Goal: Contribute content: Add original content to the website for others to see

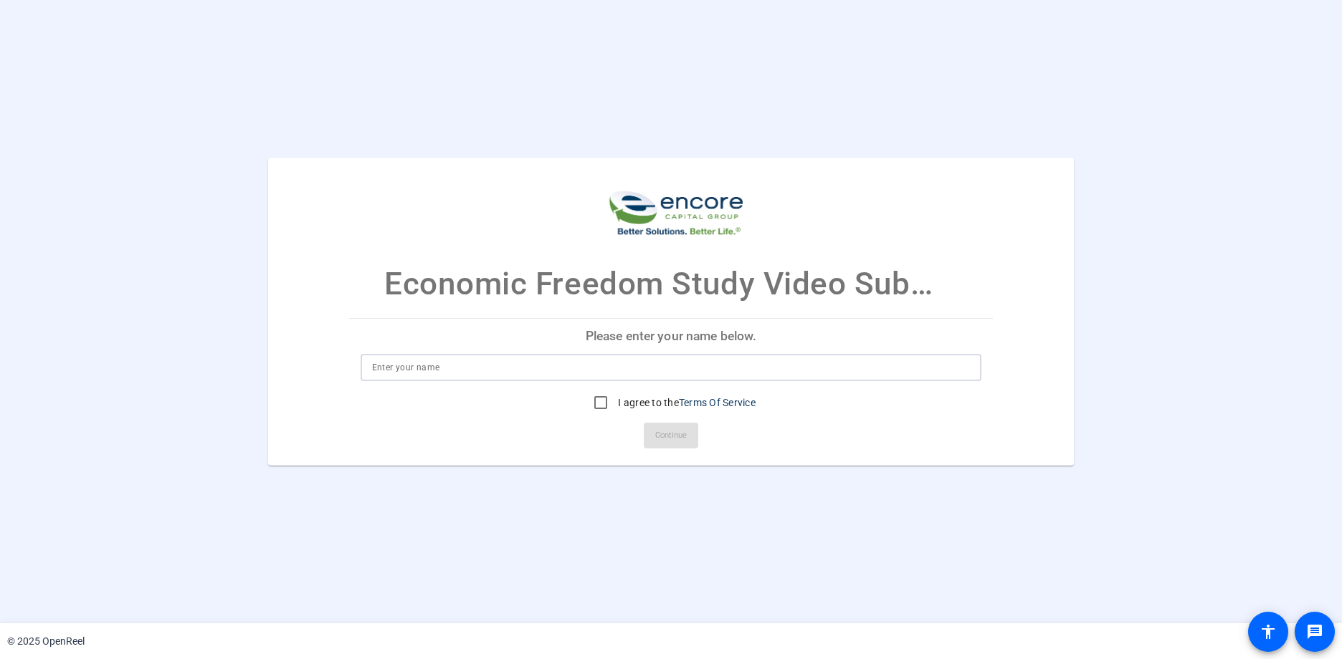
click at [447, 371] on input at bounding box center [671, 367] width 599 height 17
type input "p"
type input "[PERSON_NAME]"
click at [596, 404] on input "I agree to the Terms Of Service" at bounding box center [600, 403] width 29 height 29
checkbox input "true"
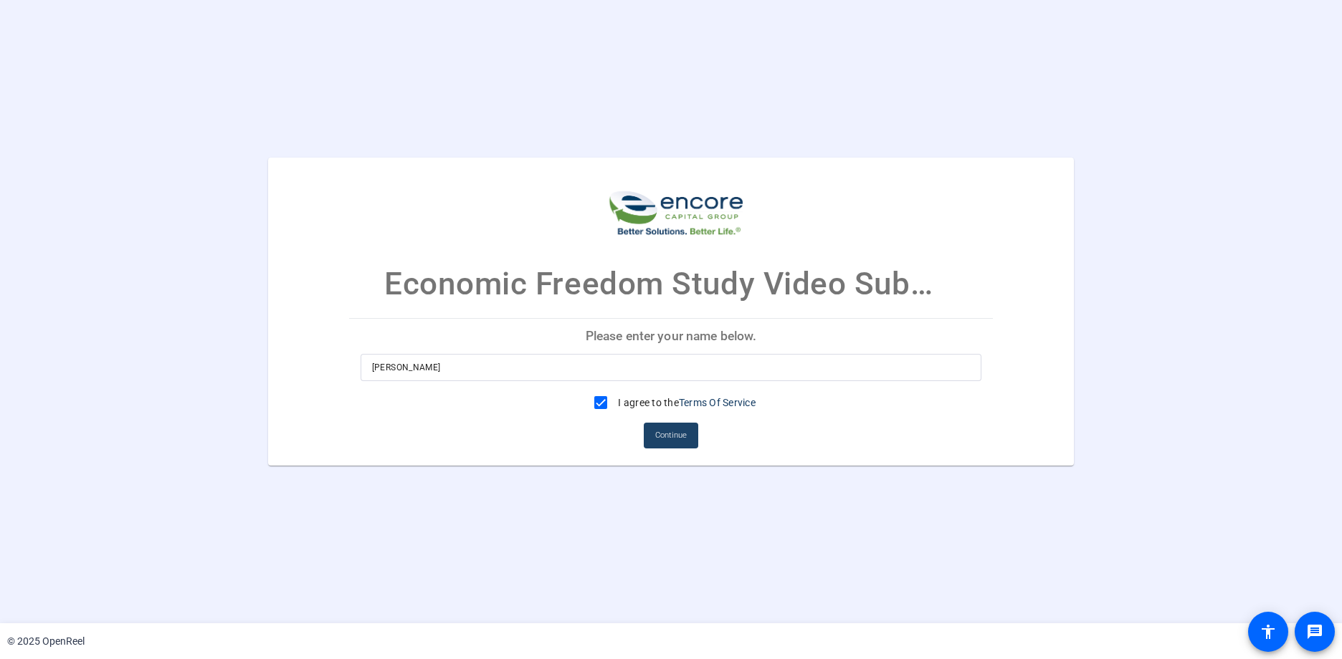
click at [682, 435] on span "Continue" at bounding box center [671, 436] width 32 height 22
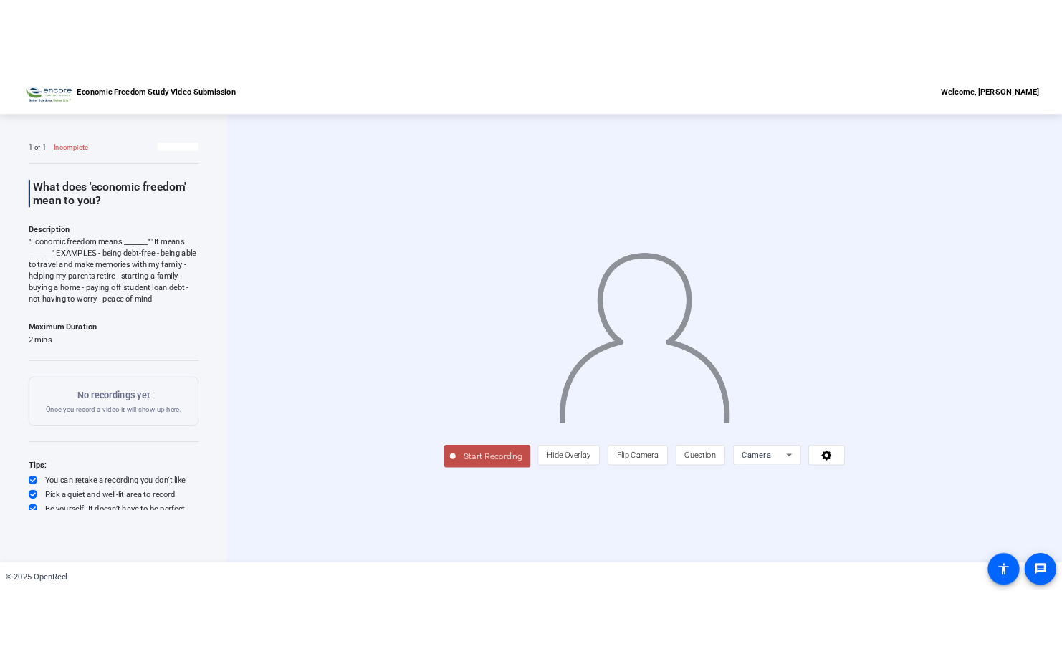
scroll to position [22, 0]
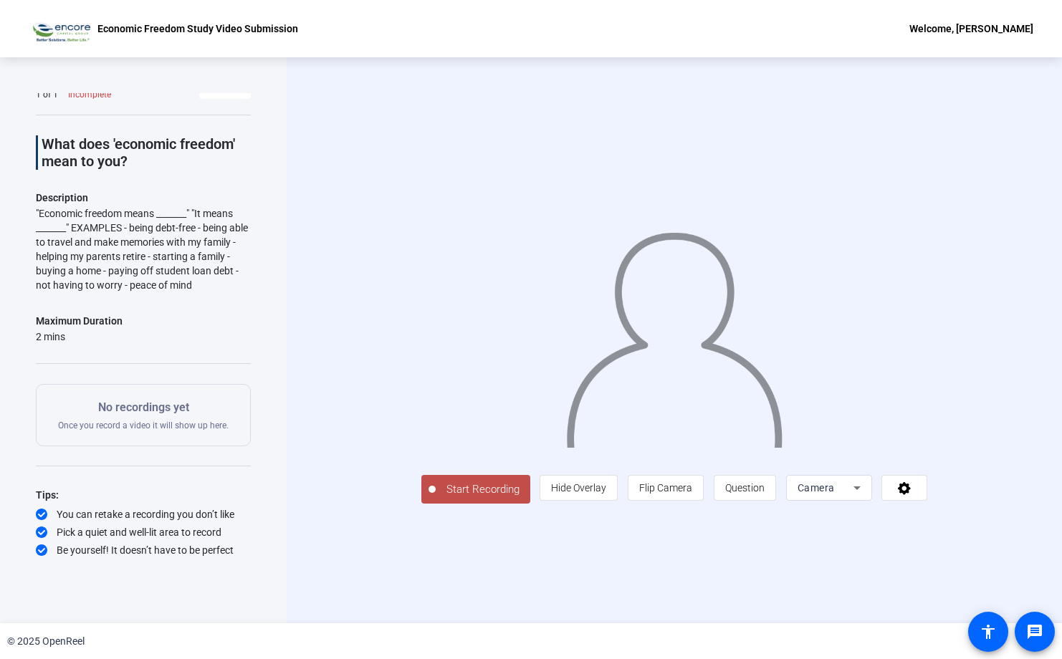
click at [451, 489] on span "Start Recording" at bounding box center [483, 490] width 95 height 16
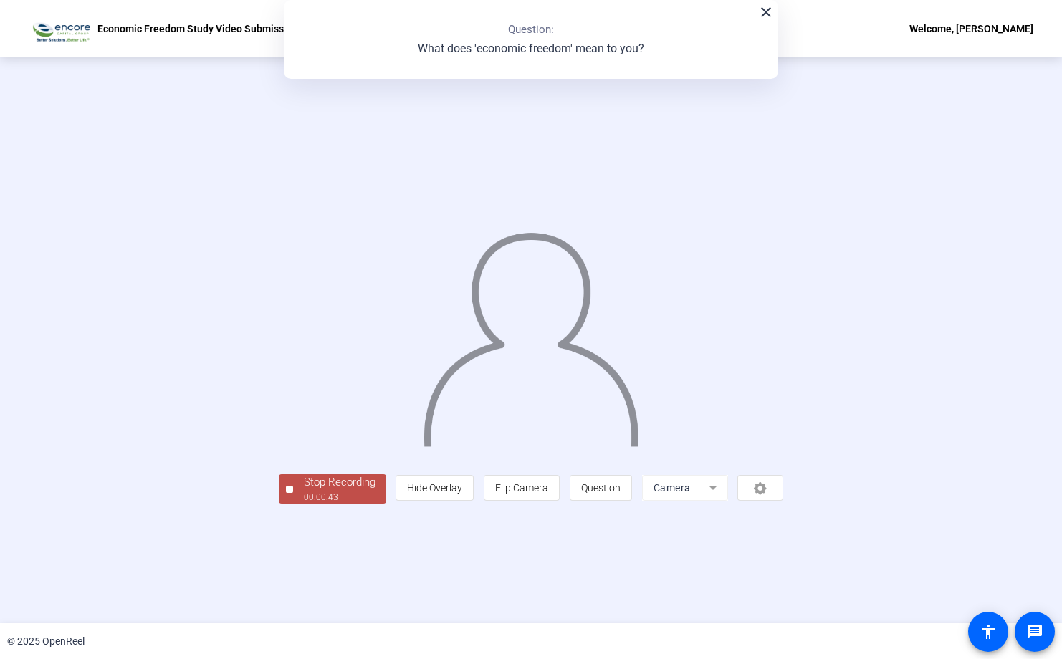
click at [307, 495] on div "00:00:43" at bounding box center [340, 497] width 72 height 13
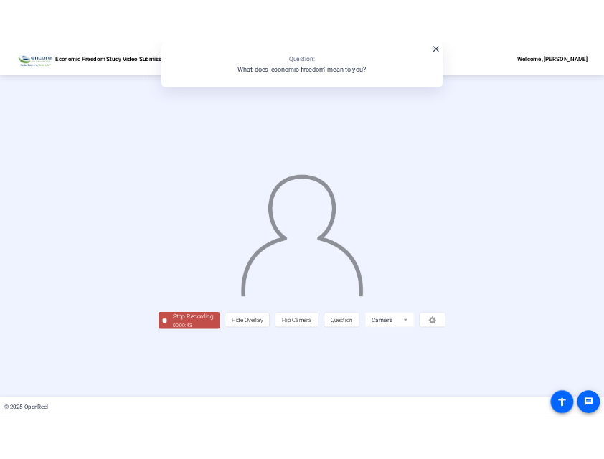
scroll to position [0, 0]
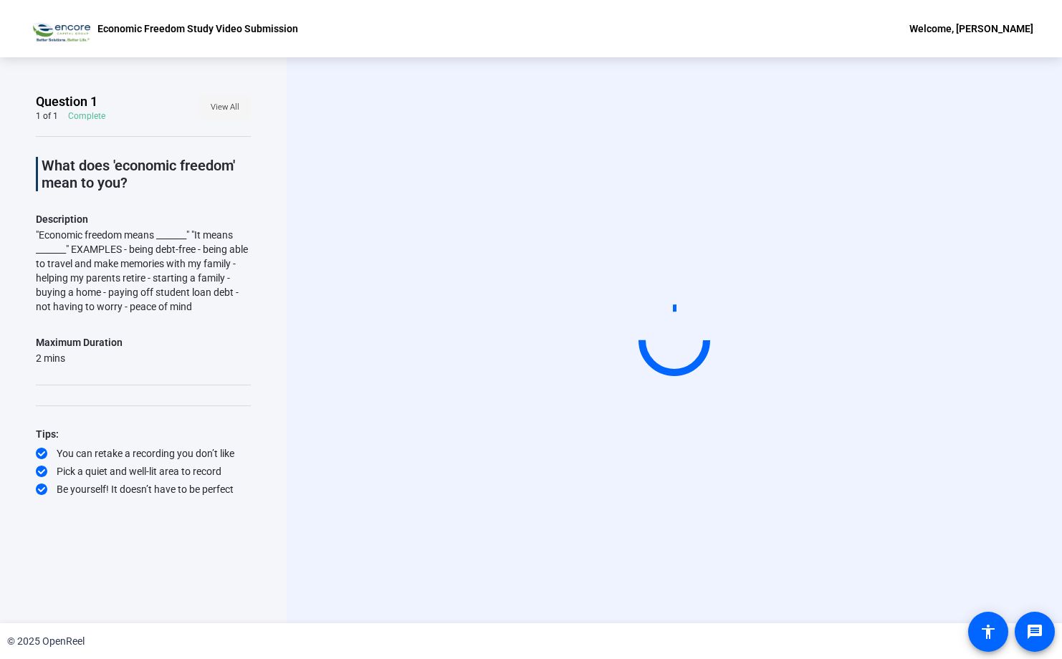
click at [232, 110] on span "View All" at bounding box center [225, 108] width 29 height 22
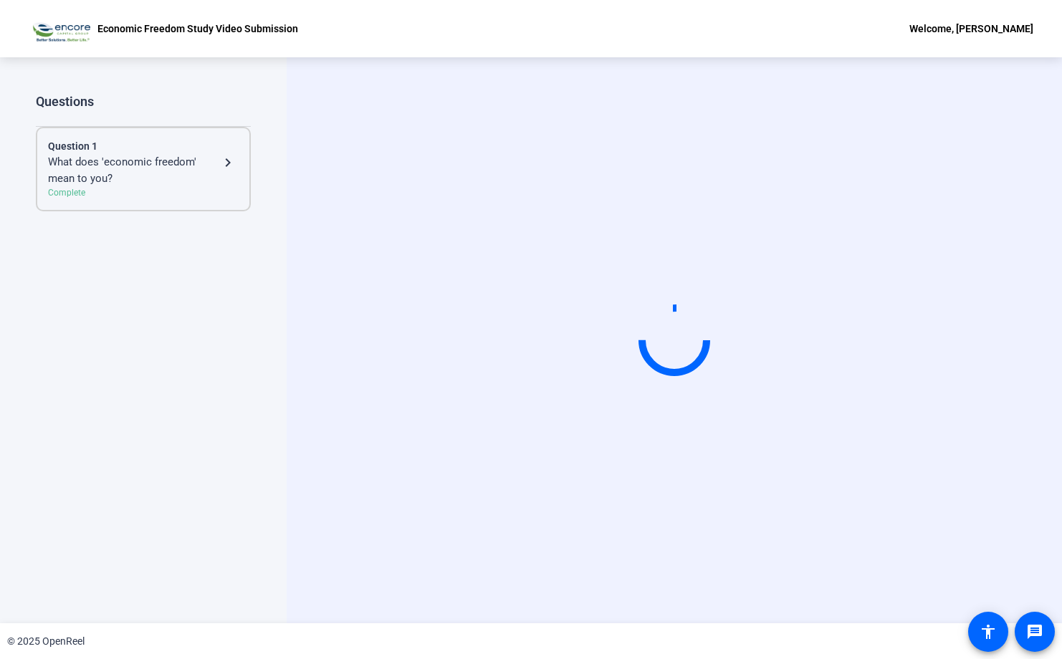
click at [231, 166] on mat-icon "navigate_next" at bounding box center [227, 162] width 17 height 17
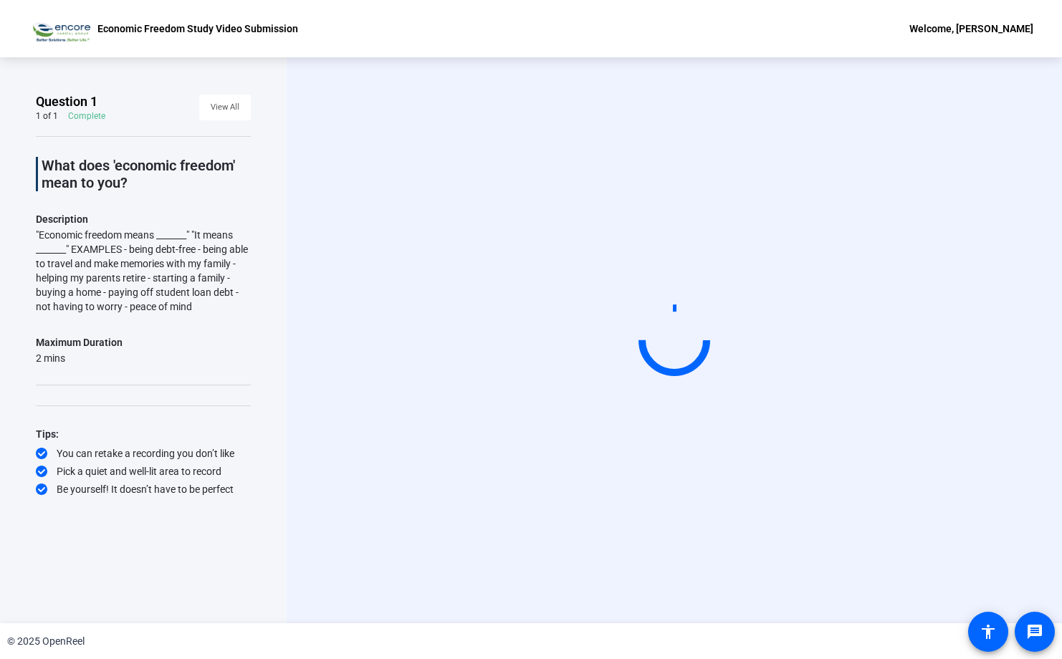
click at [673, 353] on circle at bounding box center [675, 341] width 66 height 66
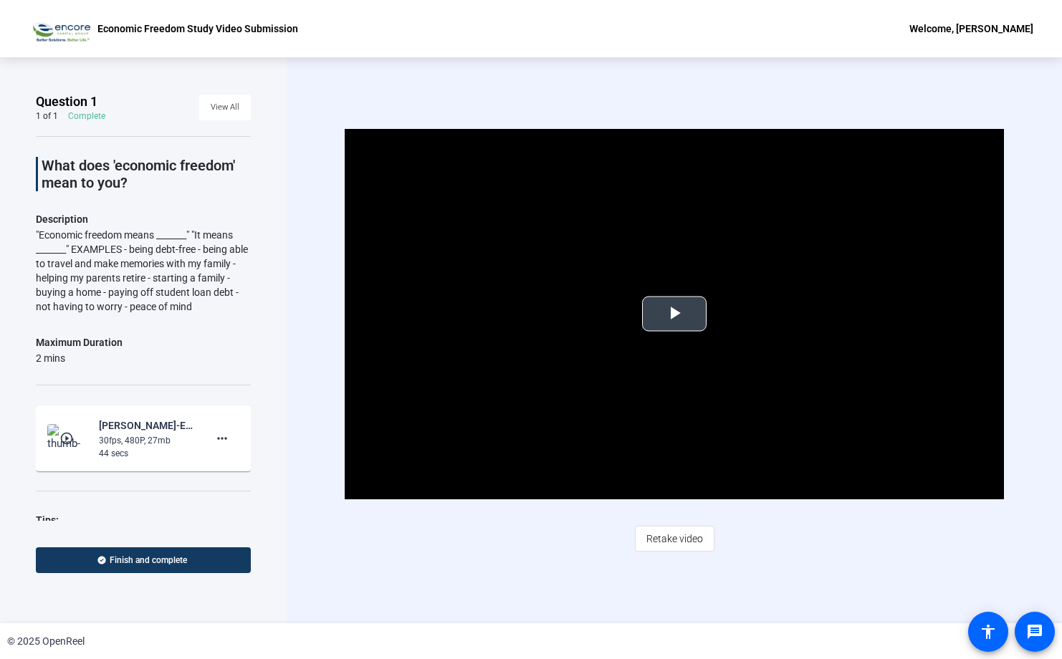
click at [675, 314] on span "Video Player" at bounding box center [675, 314] width 0 height 0
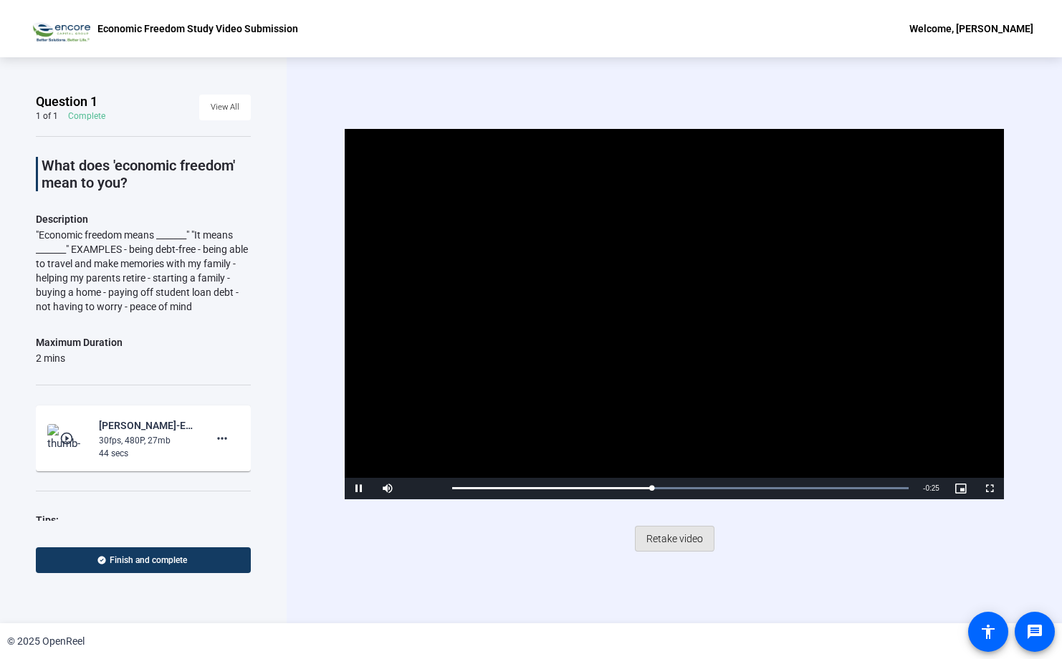
click at [667, 535] on span "Retake video" at bounding box center [675, 538] width 57 height 27
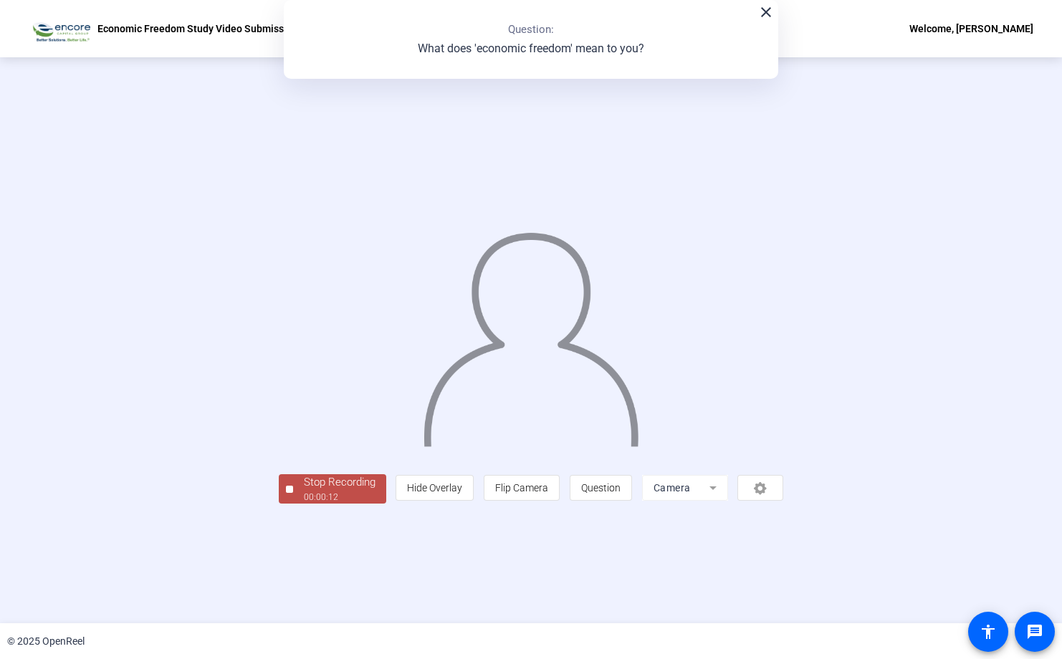
click at [783, 501] on div "person Hide Overlay flip Flip Camera question_mark Question Camera" at bounding box center [590, 488] width 388 height 26
drag, startPoint x: 870, startPoint y: 573, endPoint x: 849, endPoint y: 578, distance: 20.5
click at [728, 501] on mat-form-field "Camera" at bounding box center [685, 488] width 86 height 26
drag, startPoint x: 849, startPoint y: 578, endPoint x: 464, endPoint y: 538, distance: 387.7
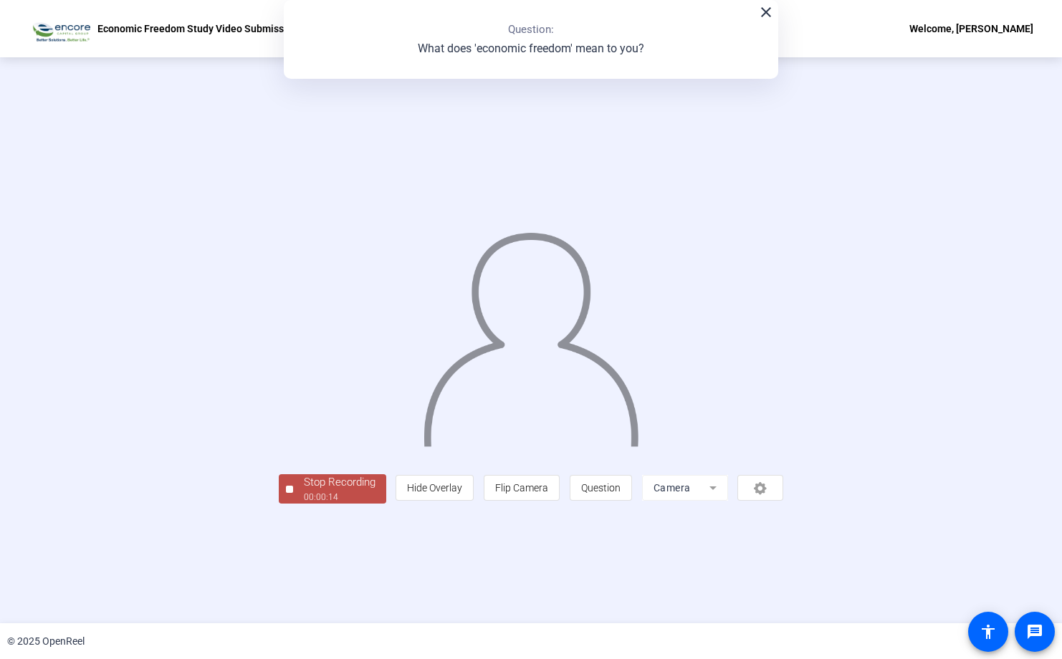
click at [728, 501] on mat-form-field "Camera" at bounding box center [685, 488] width 86 height 26
click at [304, 491] on div "Stop Recording" at bounding box center [340, 483] width 72 height 16
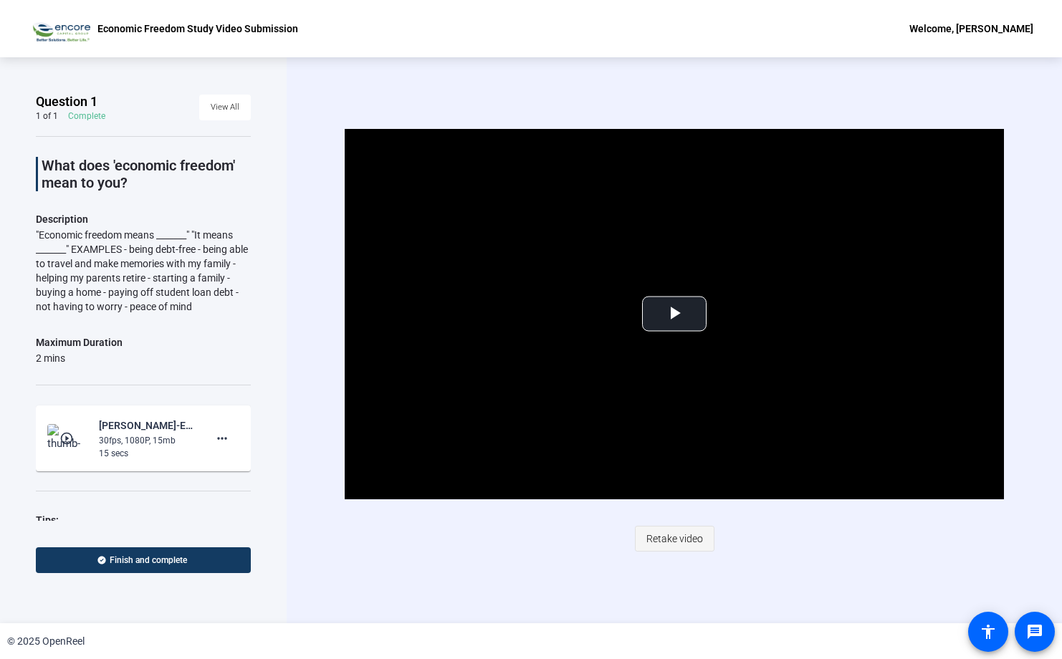
click at [685, 533] on span "Retake video" at bounding box center [675, 538] width 57 height 27
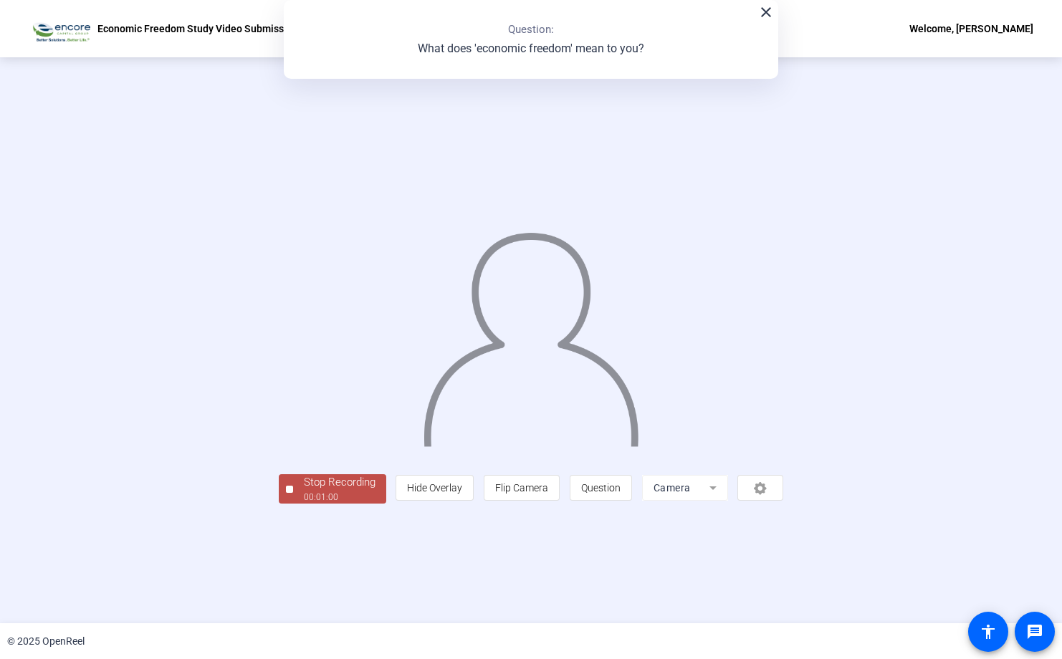
click at [304, 504] on div "00:01:00" at bounding box center [340, 497] width 72 height 13
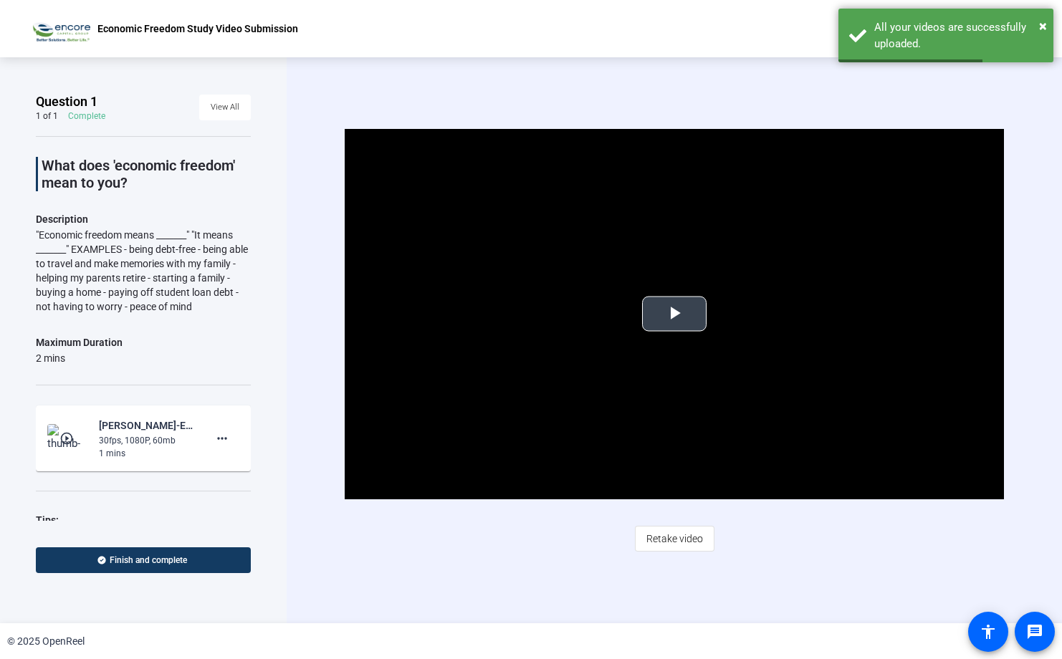
click at [675, 314] on span "Video Player" at bounding box center [675, 314] width 0 height 0
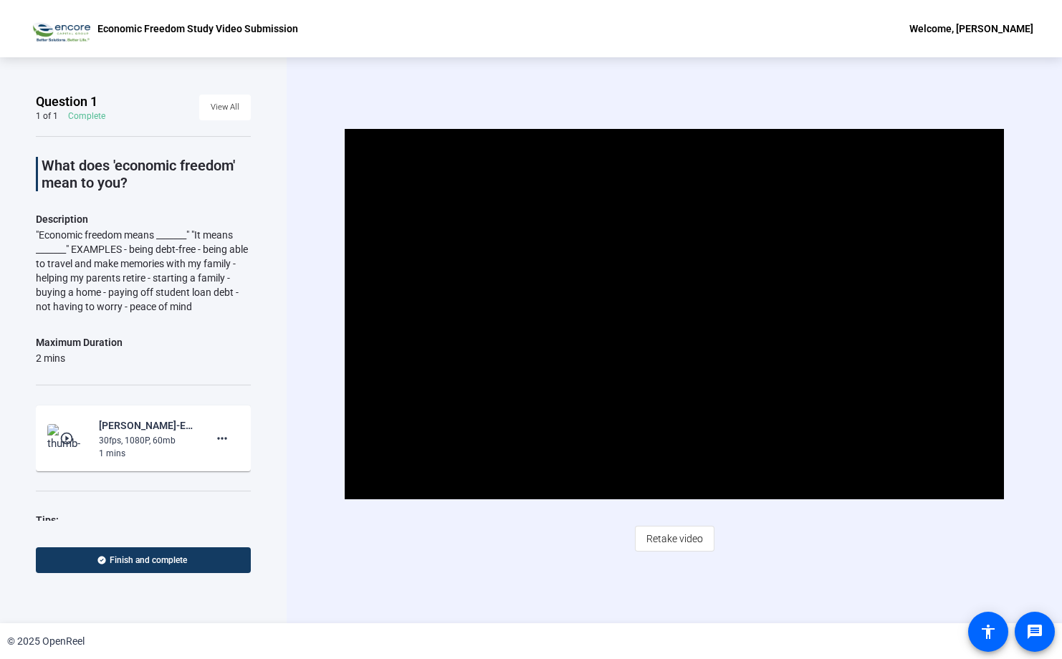
click at [681, 544] on span "Retake video" at bounding box center [675, 538] width 57 height 27
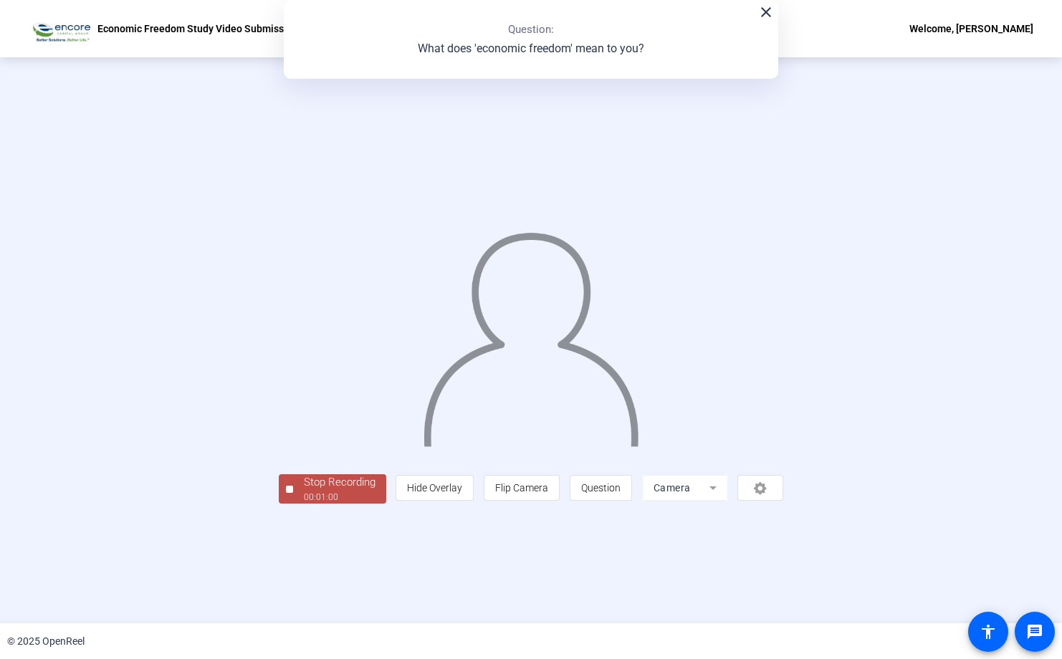
click at [304, 504] on div "00:01:00" at bounding box center [340, 497] width 72 height 13
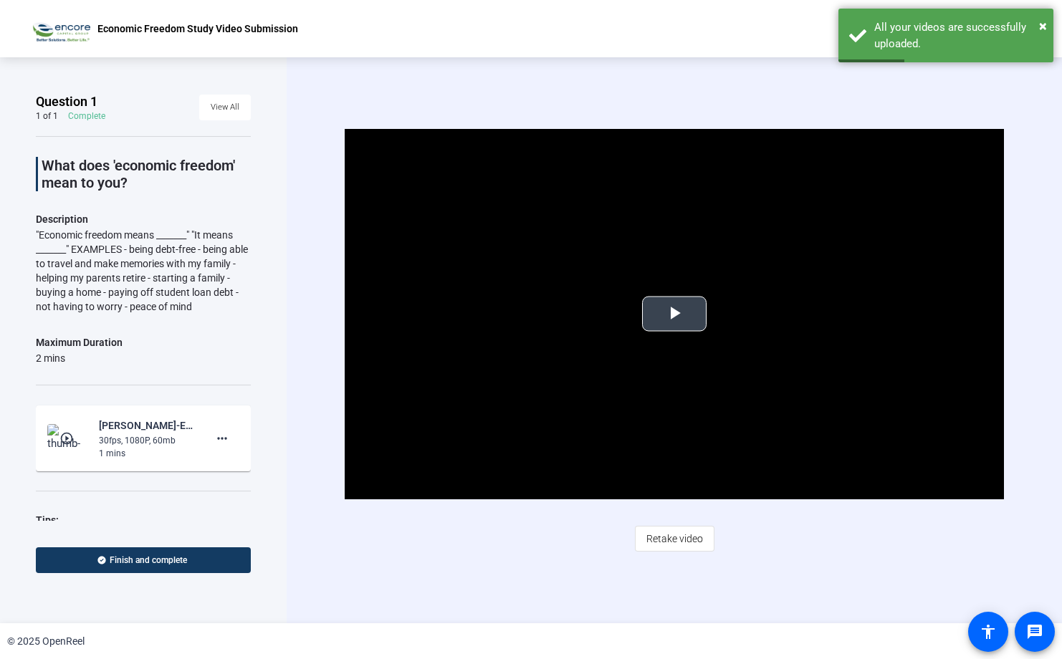
click at [675, 314] on span "Video Player" at bounding box center [675, 314] width 0 height 0
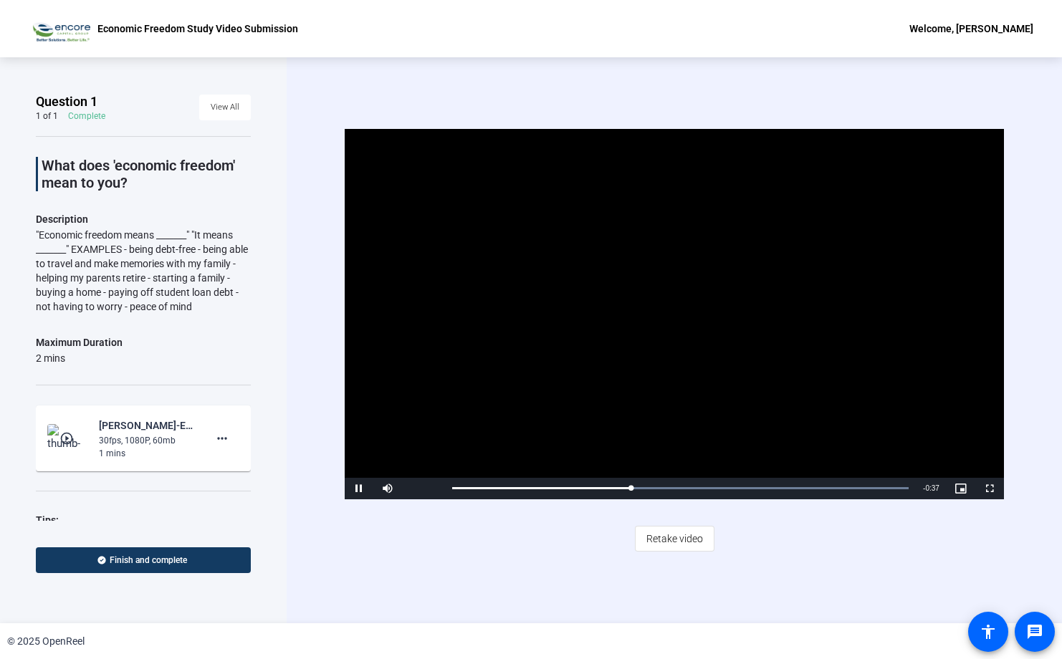
click at [687, 543] on span "Retake video" at bounding box center [675, 538] width 57 height 27
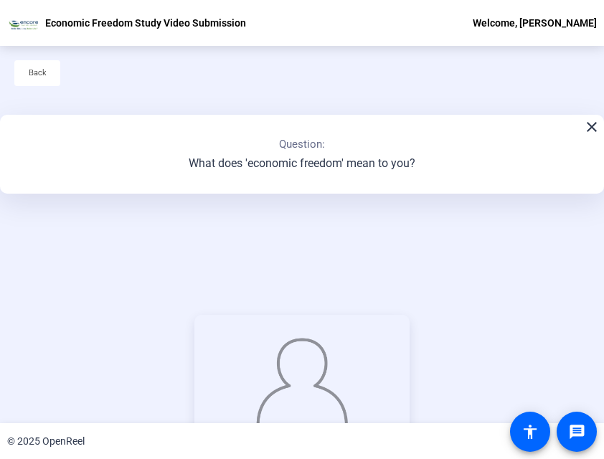
click at [589, 129] on mat-icon "close" at bounding box center [591, 126] width 17 height 17
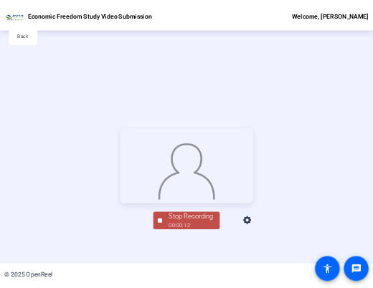
scroll to position [69, 0]
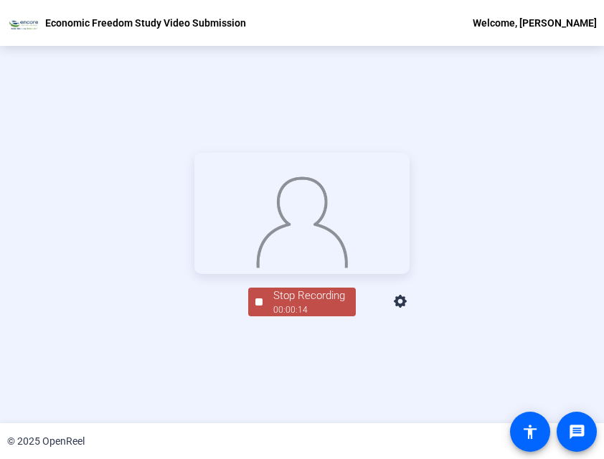
click at [296, 316] on div "00:00:14" at bounding box center [309, 309] width 72 height 13
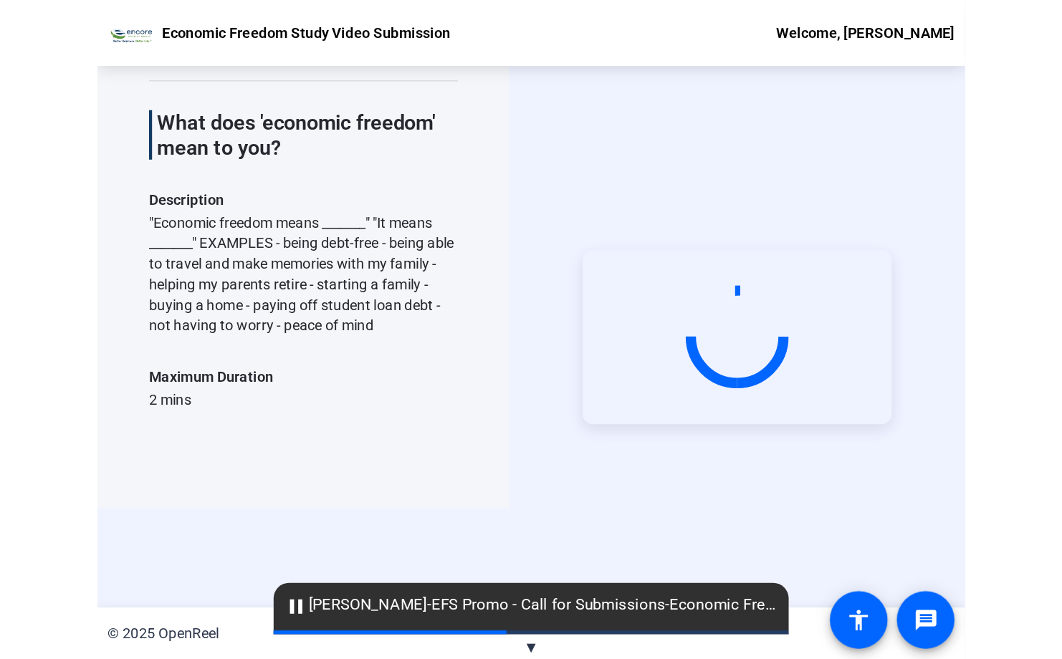
scroll to position [0, 0]
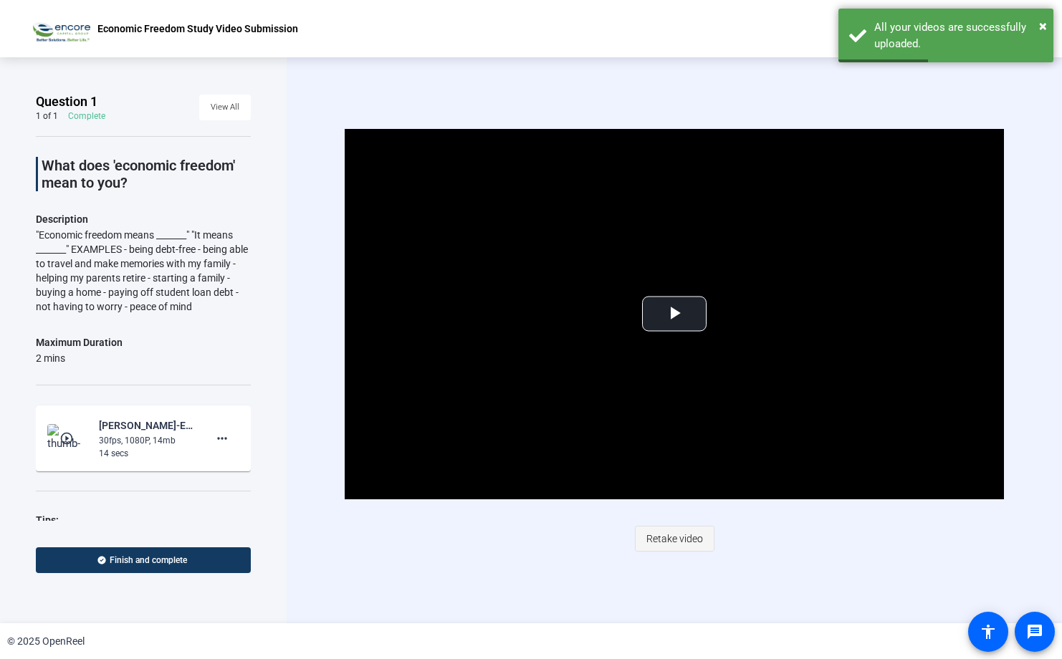
click at [699, 541] on span "Retake video" at bounding box center [675, 538] width 57 height 27
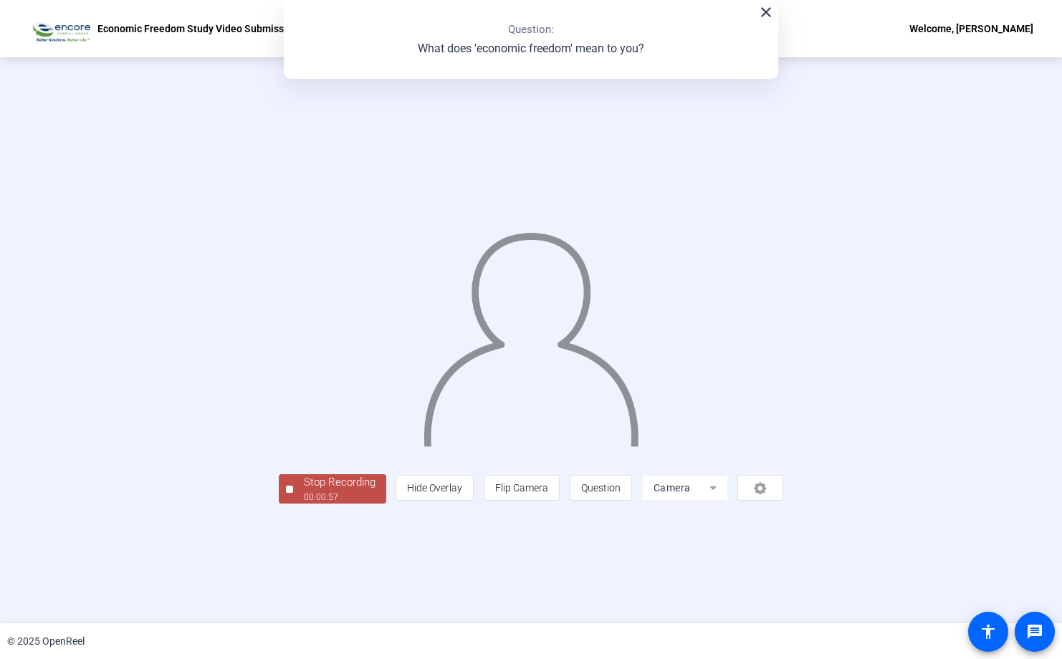
click at [304, 491] on div "Stop Recording" at bounding box center [340, 483] width 72 height 16
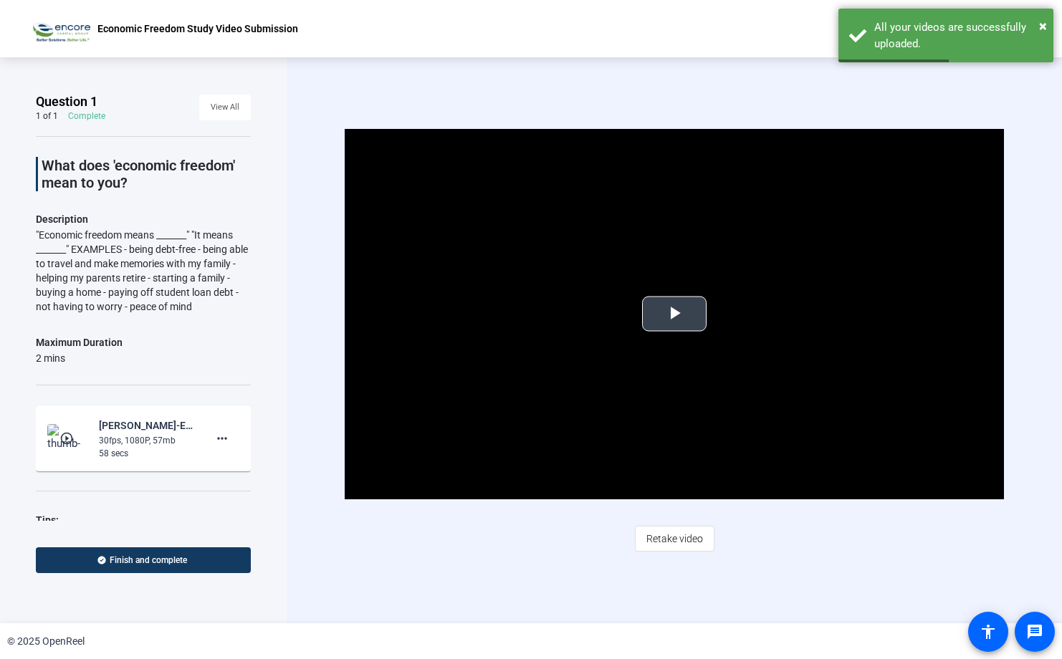
click at [675, 314] on span "Video Player" at bounding box center [675, 314] width 0 height 0
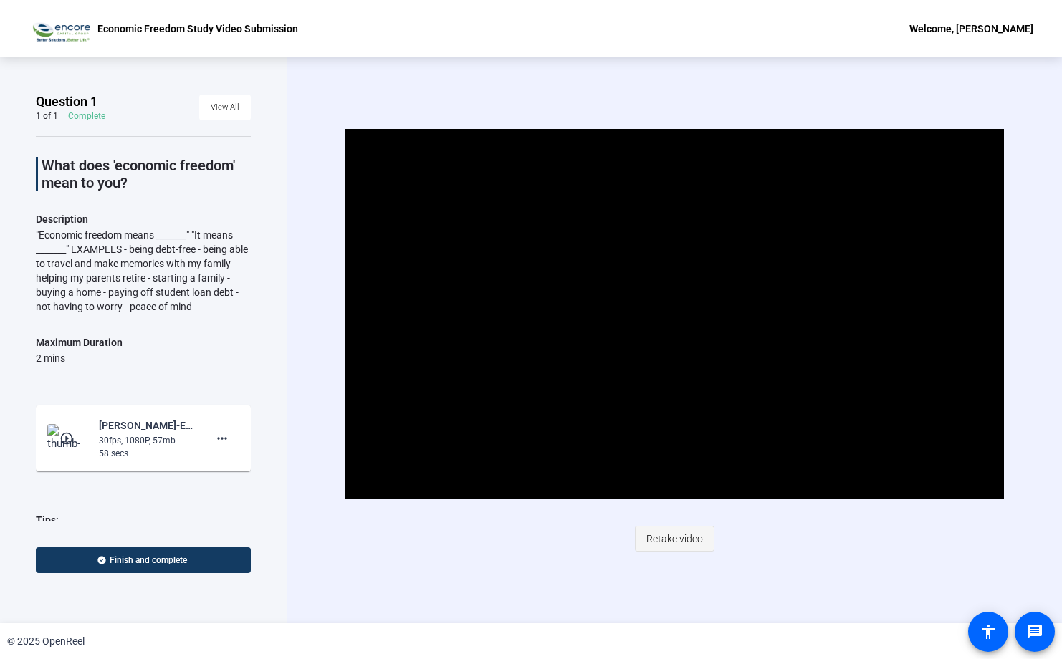
click at [675, 548] on span "Retake video" at bounding box center [675, 538] width 57 height 27
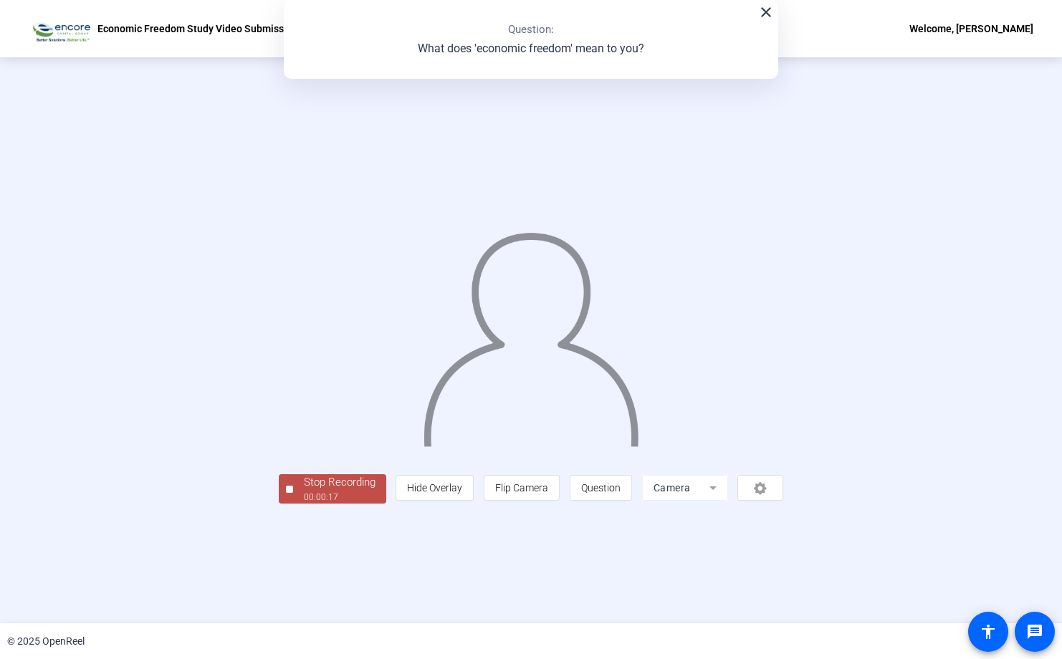
click at [304, 491] on div "Stop Recording" at bounding box center [340, 483] width 72 height 16
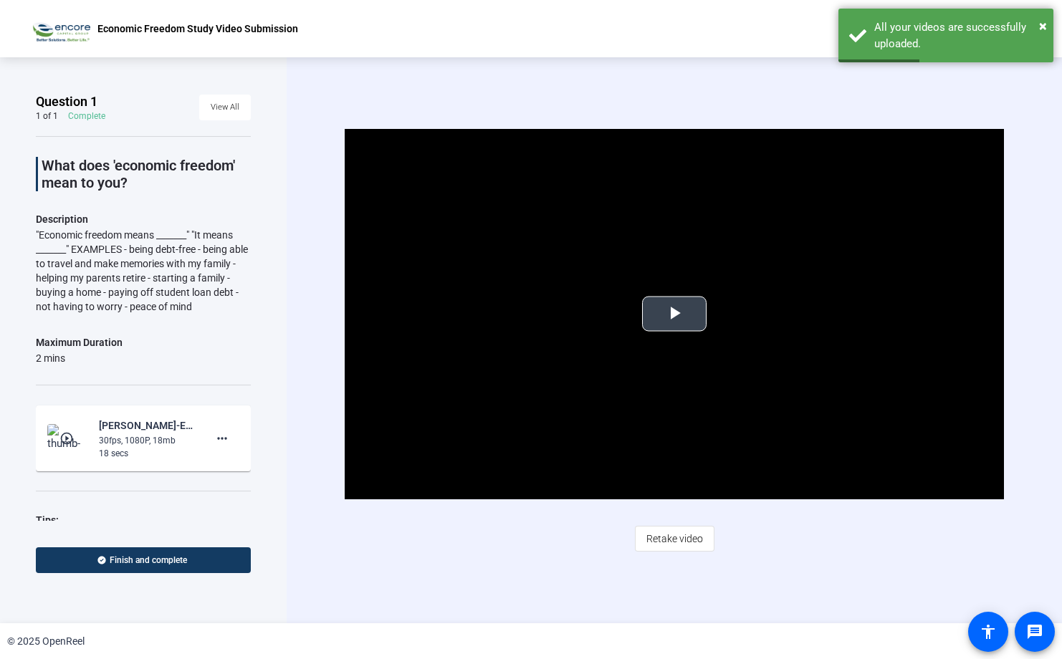
click at [675, 314] on span "Video Player" at bounding box center [675, 314] width 0 height 0
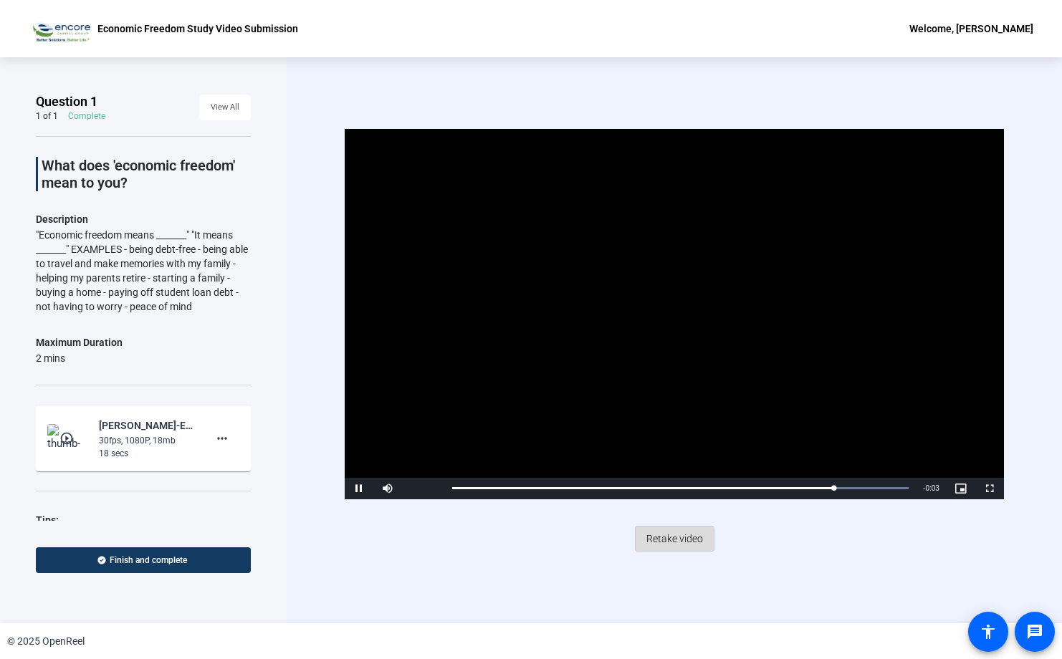
click at [658, 551] on span "Retake video" at bounding box center [675, 538] width 57 height 27
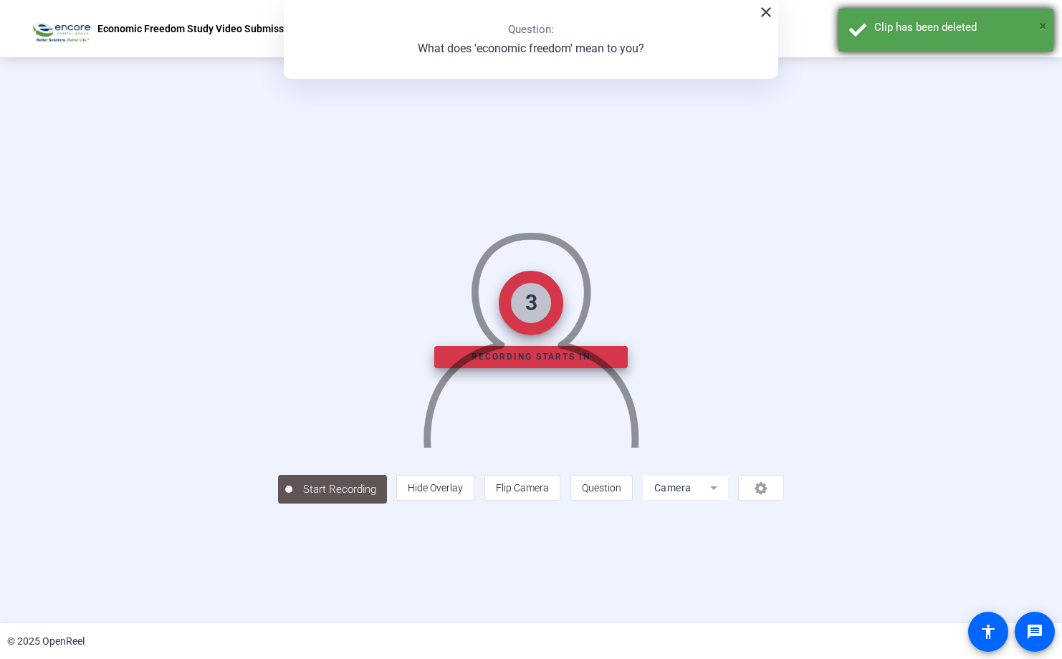
click at [1041, 25] on span "×" at bounding box center [1043, 25] width 8 height 17
